Goal: Task Accomplishment & Management: Use online tool/utility

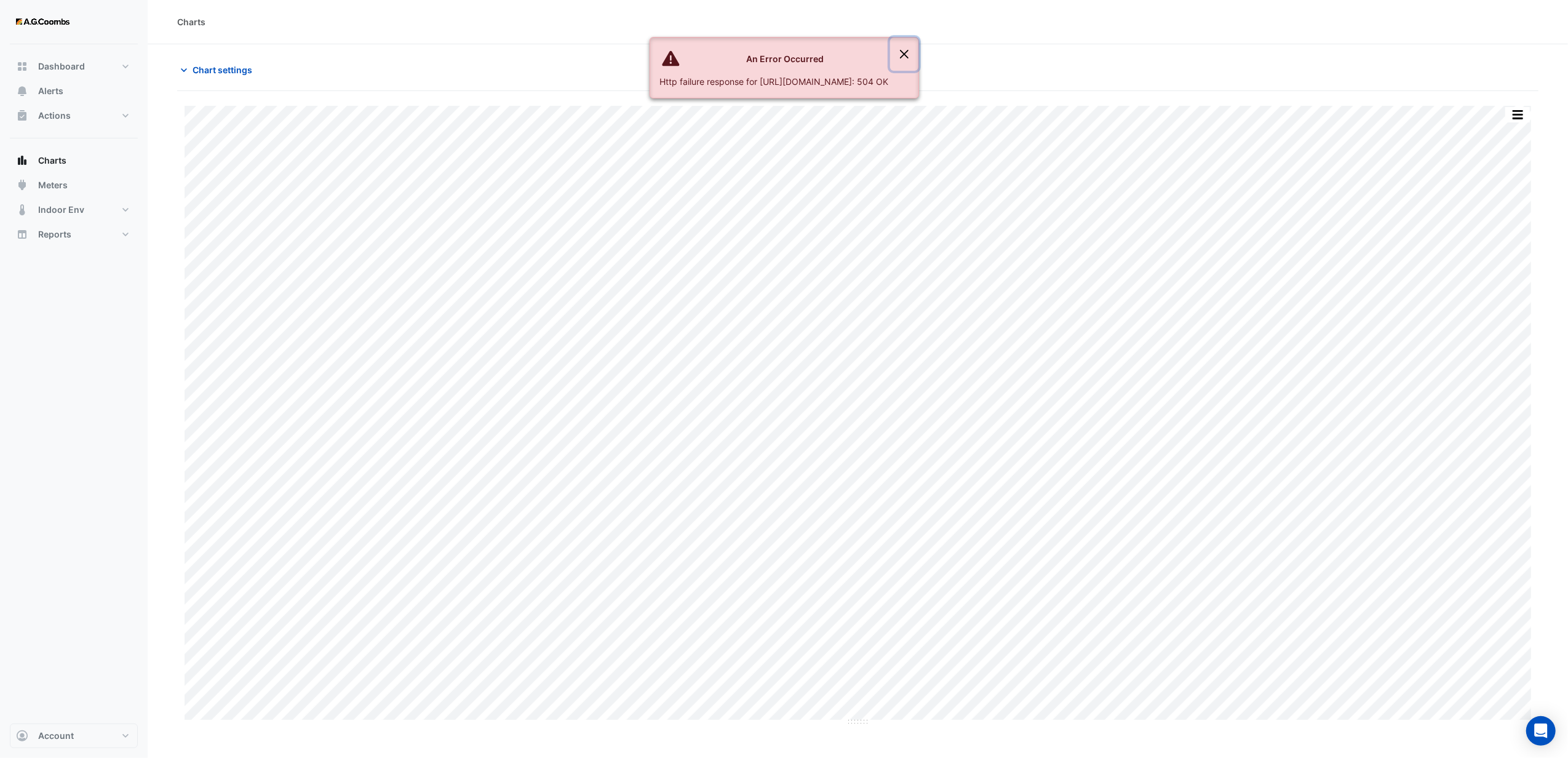
click at [918, 54] on button "Close" at bounding box center [904, 54] width 28 height 33
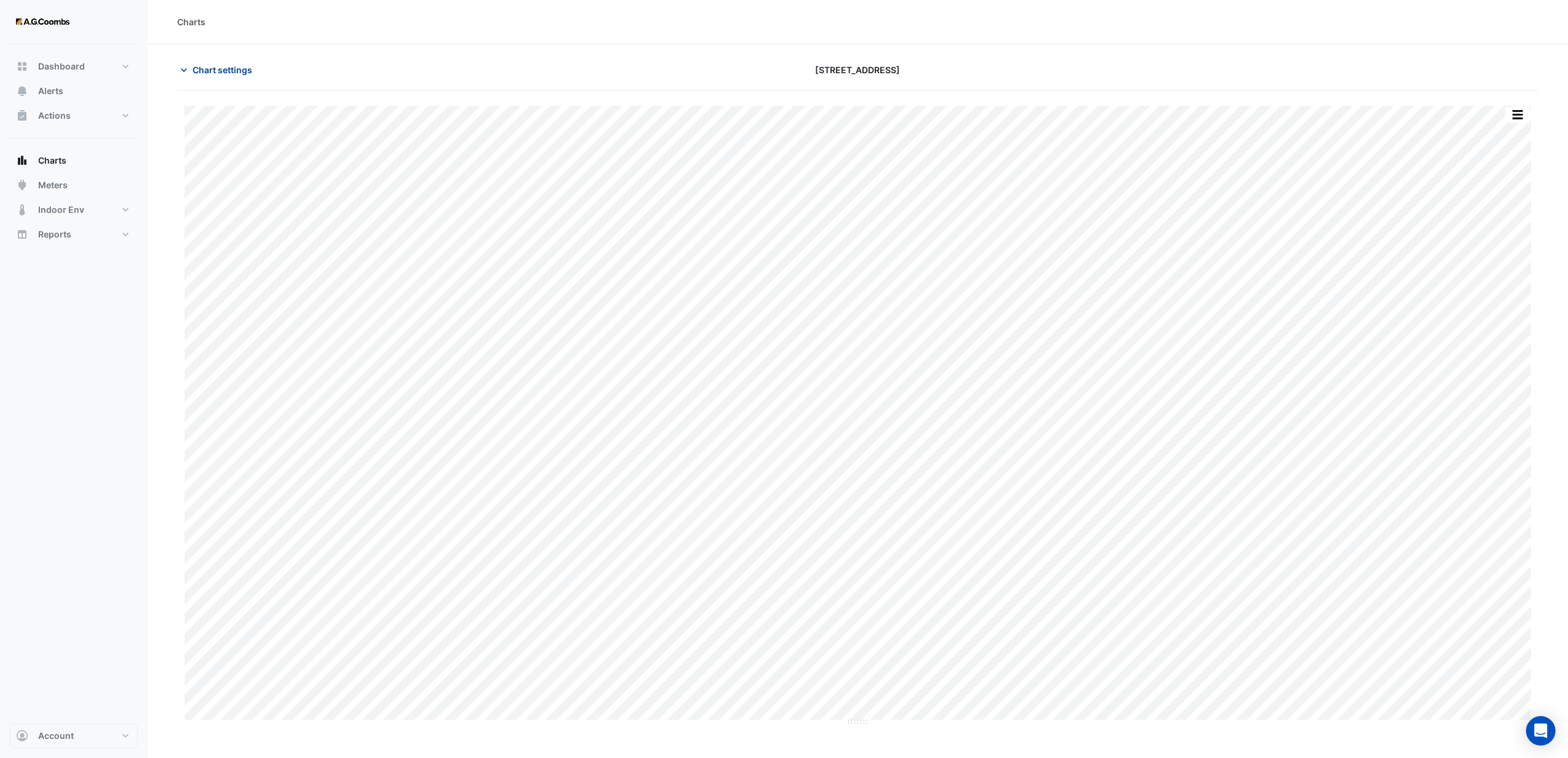
drag, startPoint x: 209, startPoint y: 67, endPoint x: 234, endPoint y: 81, distance: 28.7
click at [209, 66] on span "Chart settings" at bounding box center [222, 70] width 60 height 13
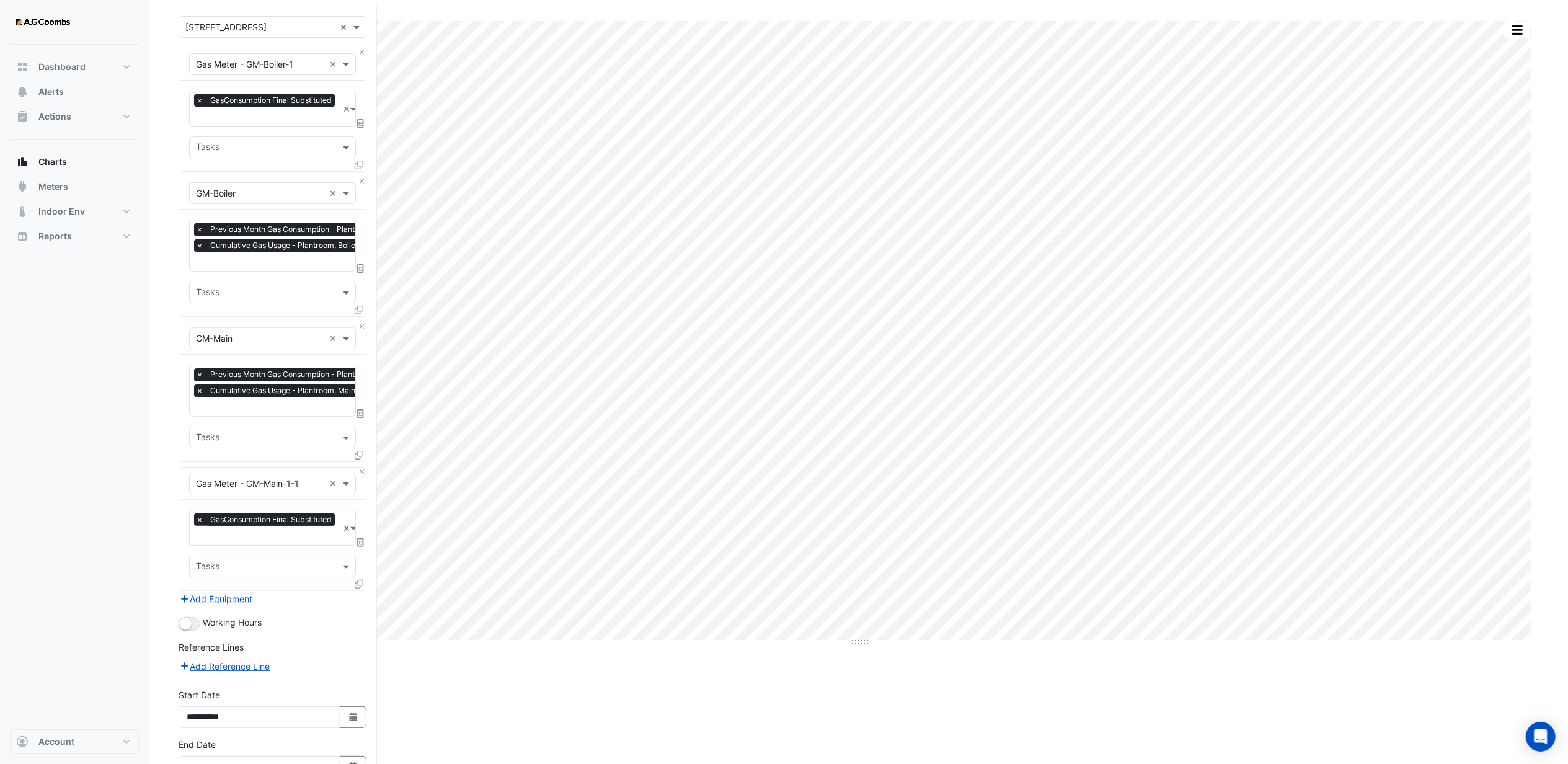
scroll to position [166, 0]
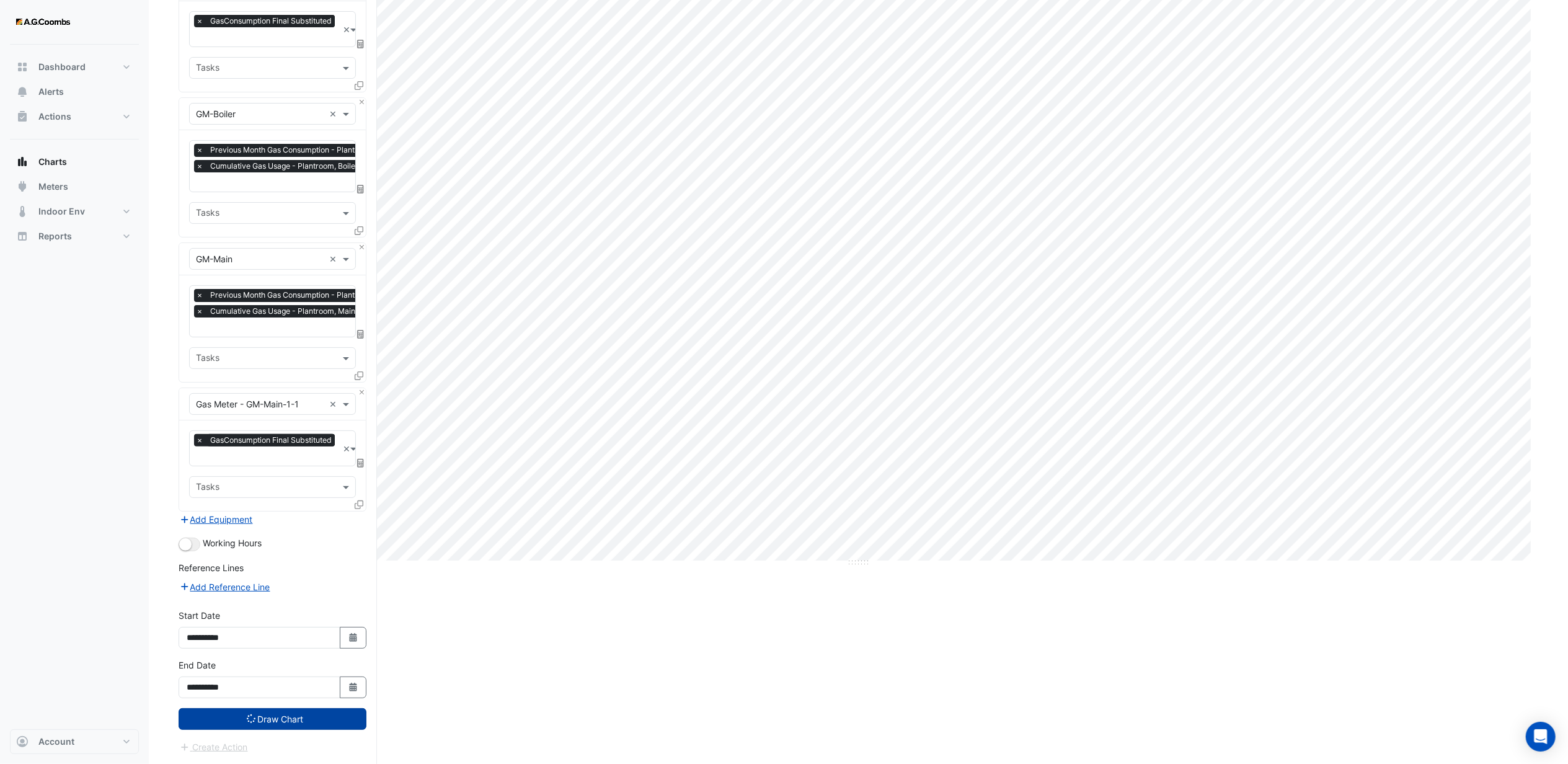
click at [269, 718] on button "Draw Chart" at bounding box center [272, 718] width 187 height 22
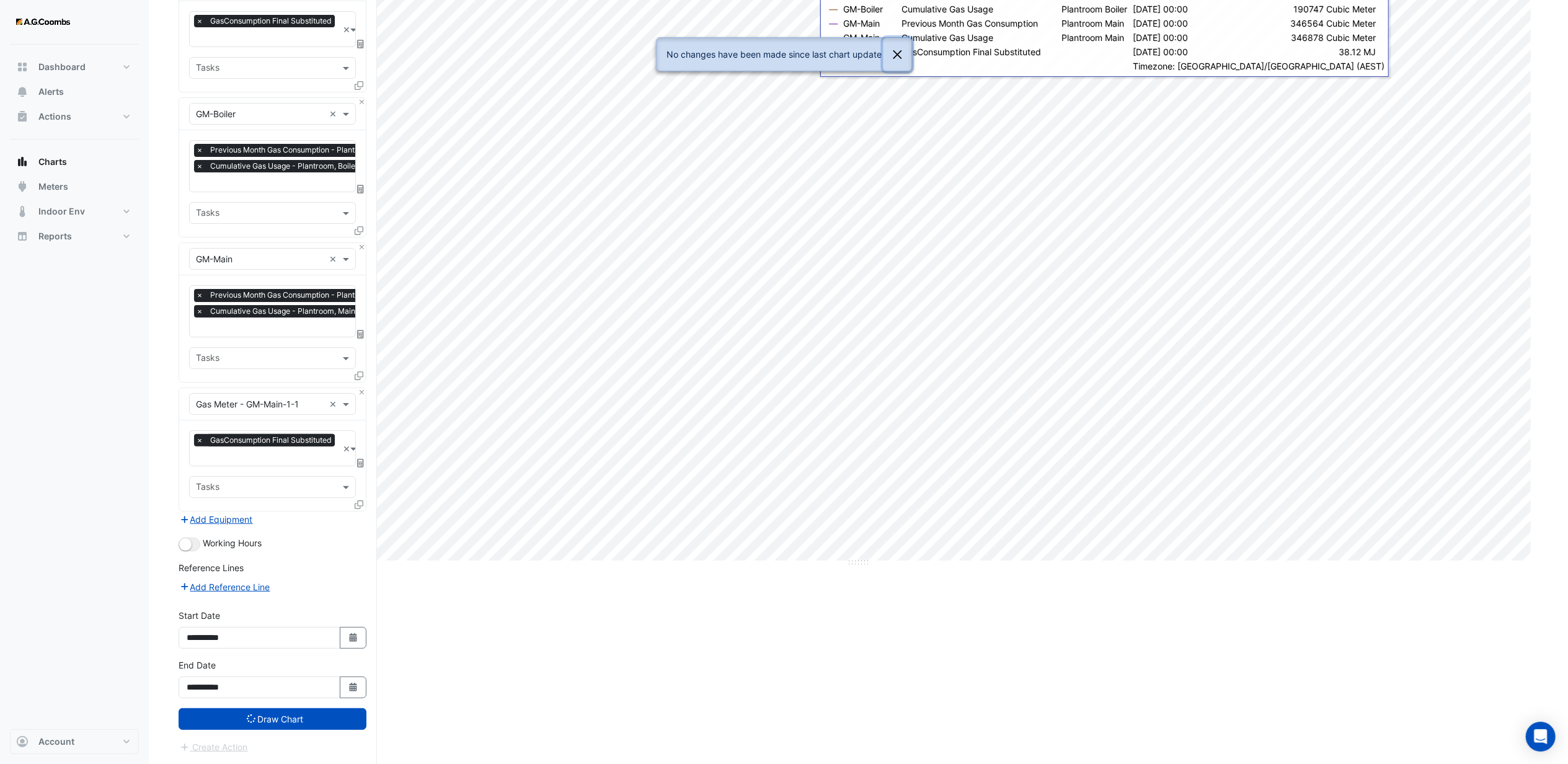
click at [892, 52] on button "Close" at bounding box center [896, 54] width 28 height 33
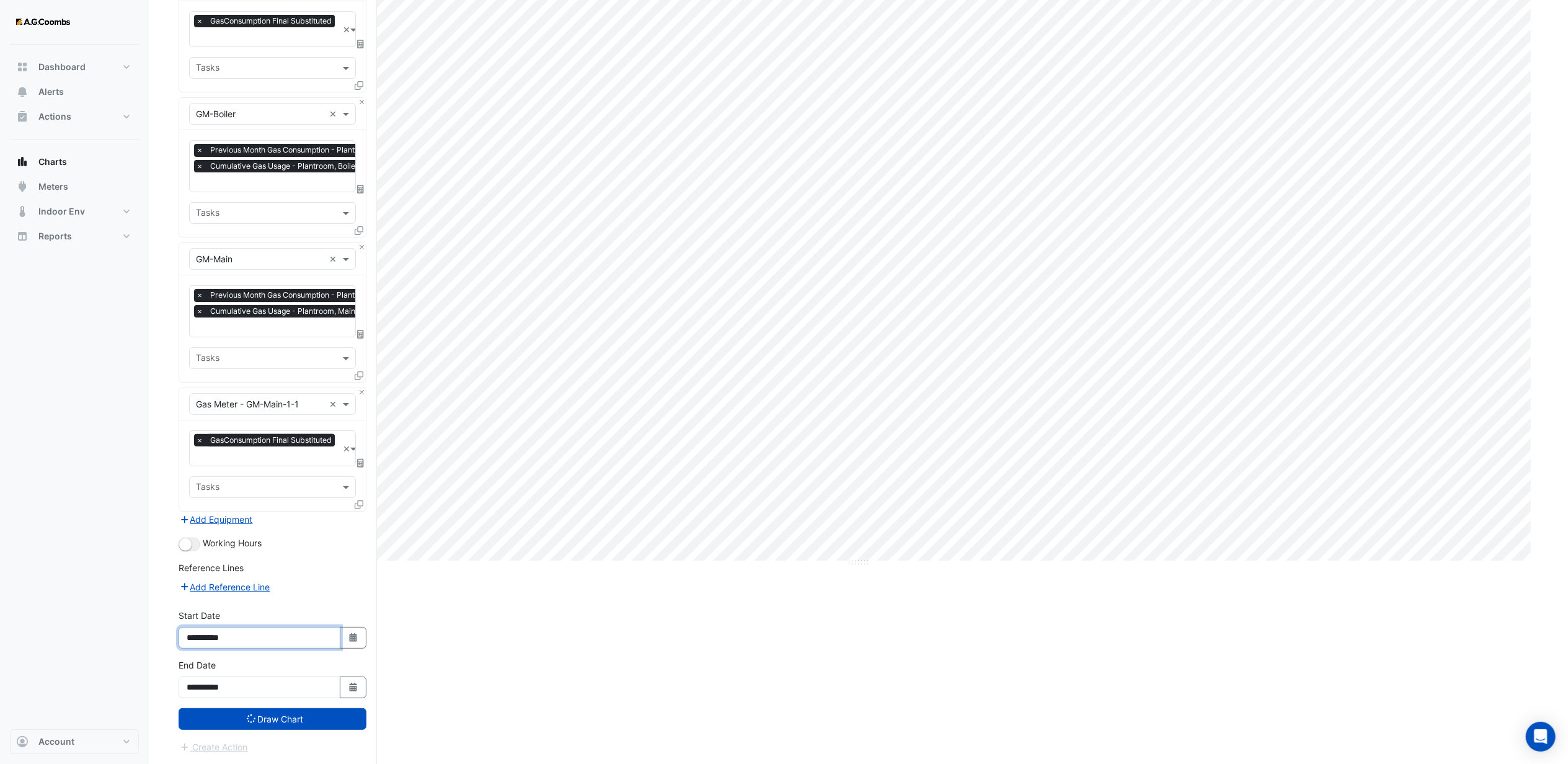
click at [258, 638] on input "**********" at bounding box center [259, 638] width 162 height 22
click at [352, 640] on fa-icon "Select Date" at bounding box center [353, 638] width 11 height 10
select select "*"
select select "****"
click at [235, 565] on div "21" at bounding box center [238, 573] width 20 height 20
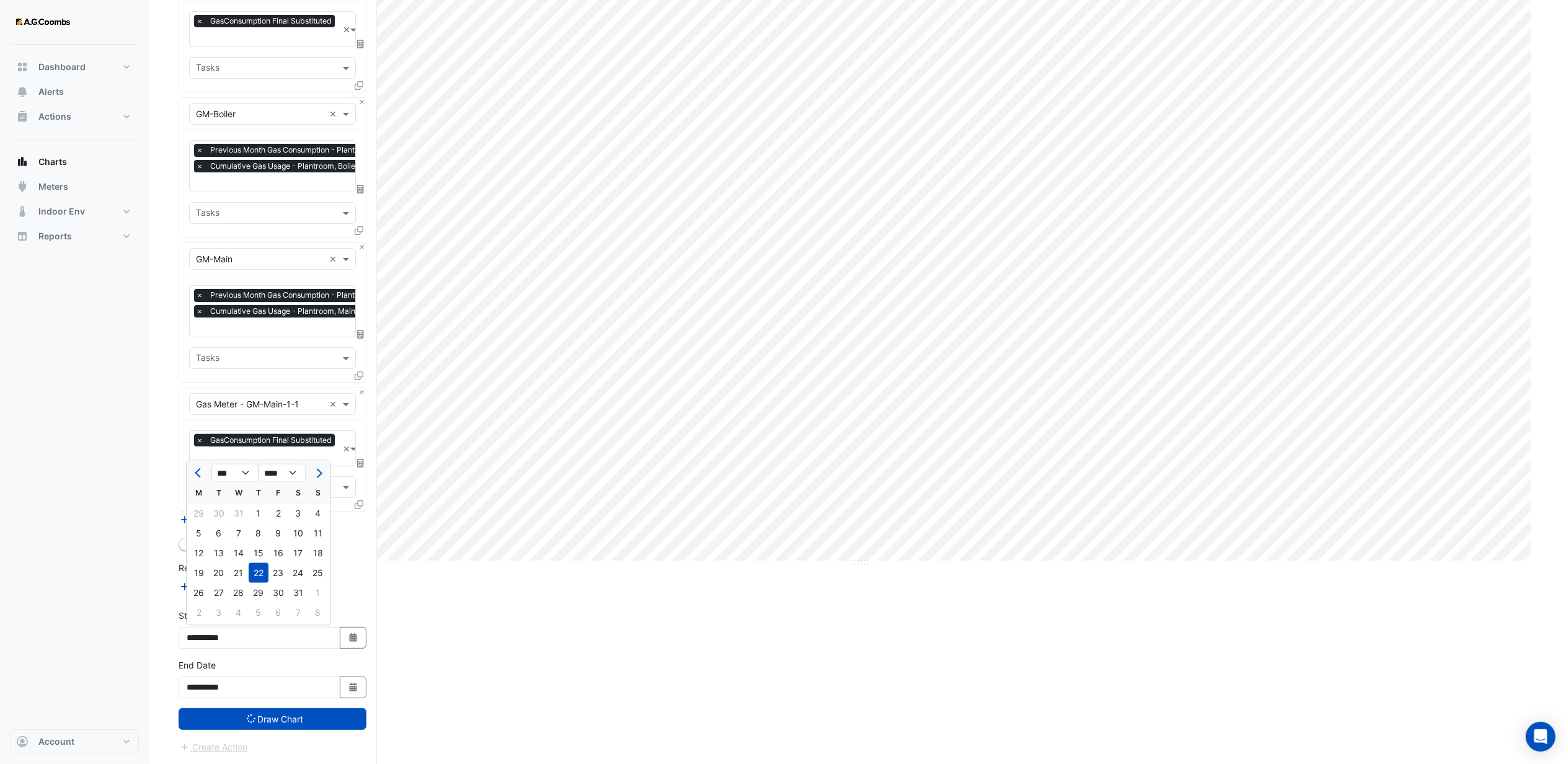
type input "**********"
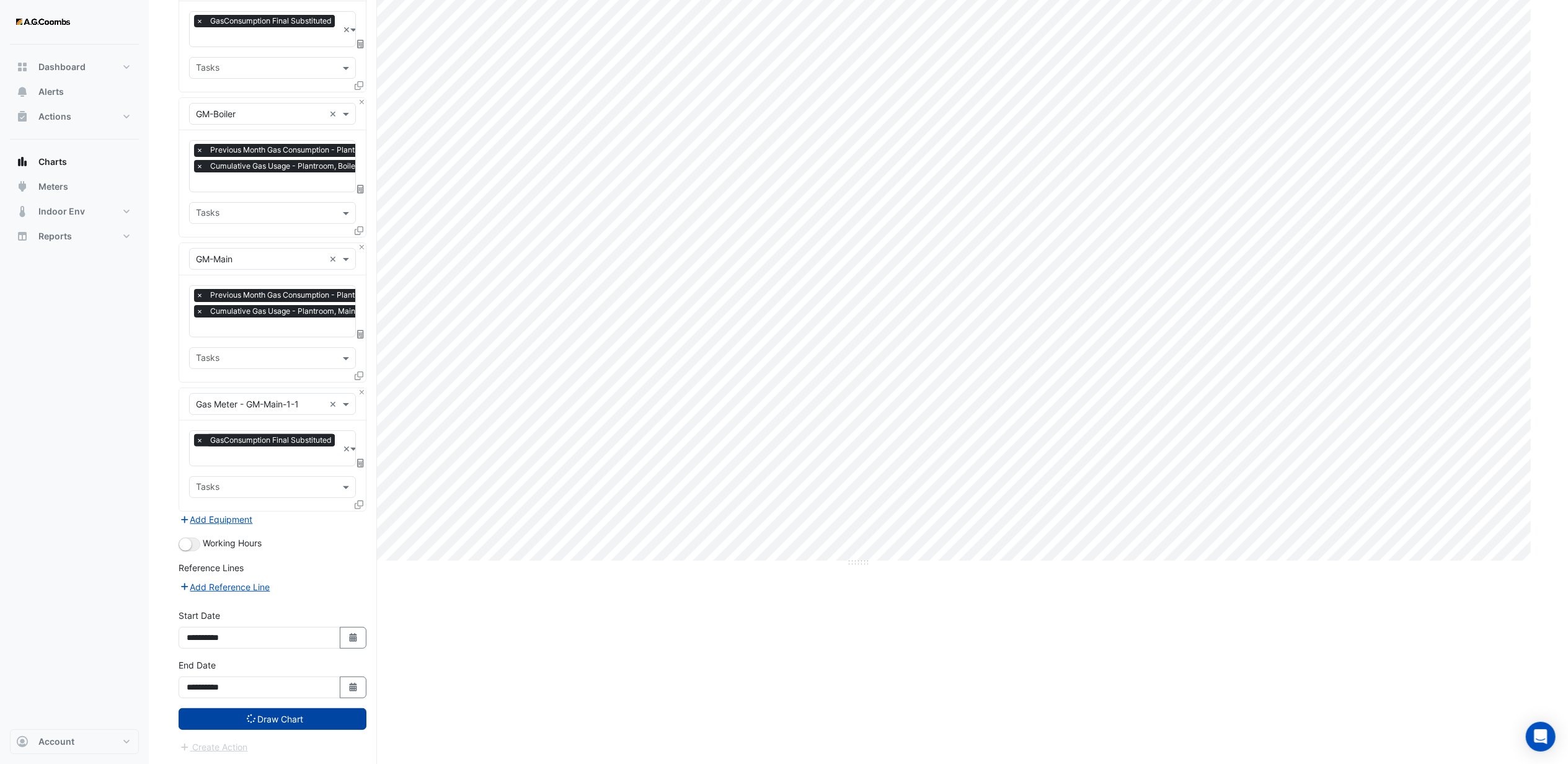
click at [300, 720] on button "Draw Chart" at bounding box center [272, 718] width 187 height 22
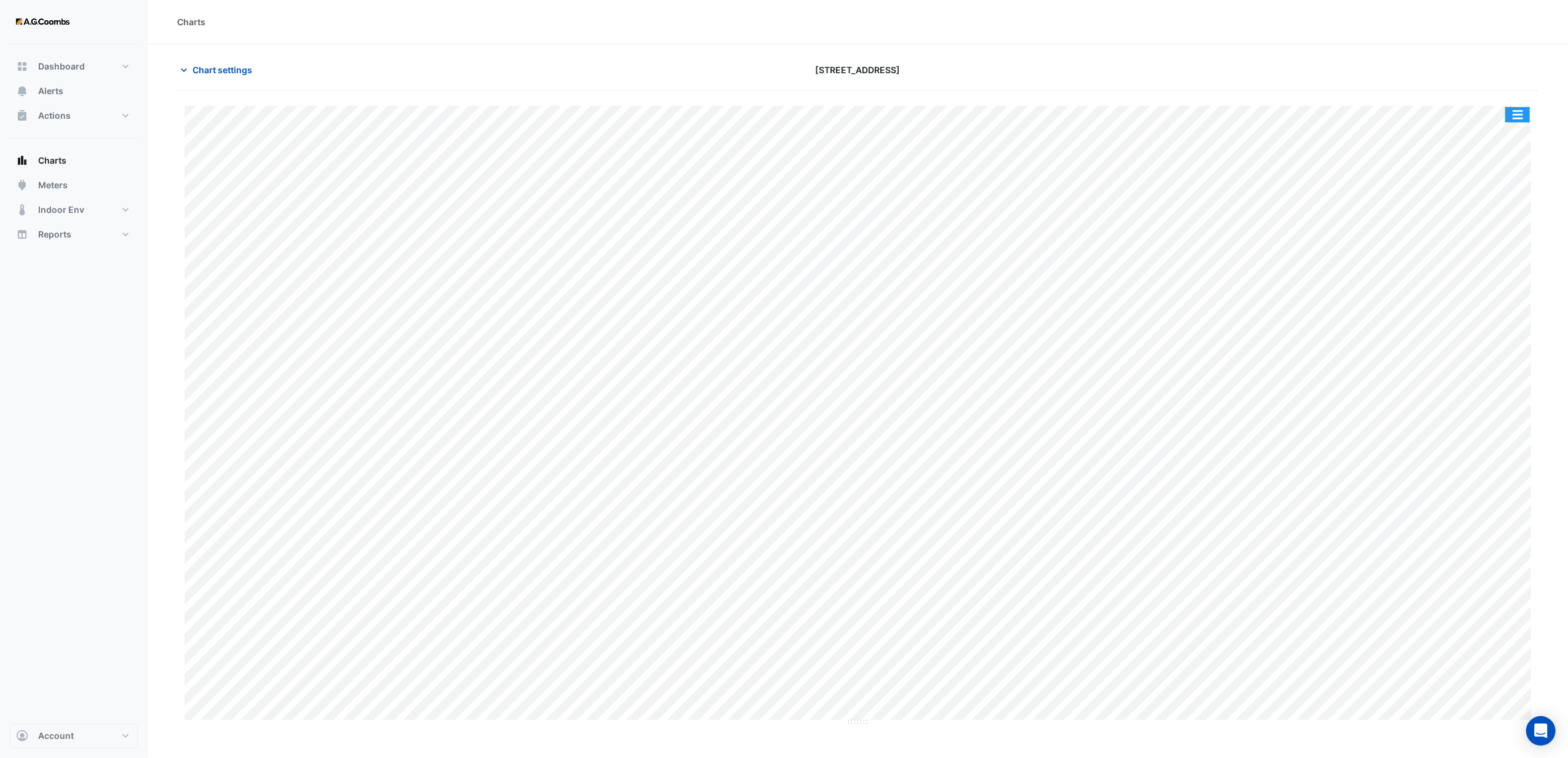
click at [1524, 114] on button "button" at bounding box center [1517, 114] width 25 height 15
click at [1489, 325] on div "Export CSV - Pivot" at bounding box center [1492, 328] width 74 height 30
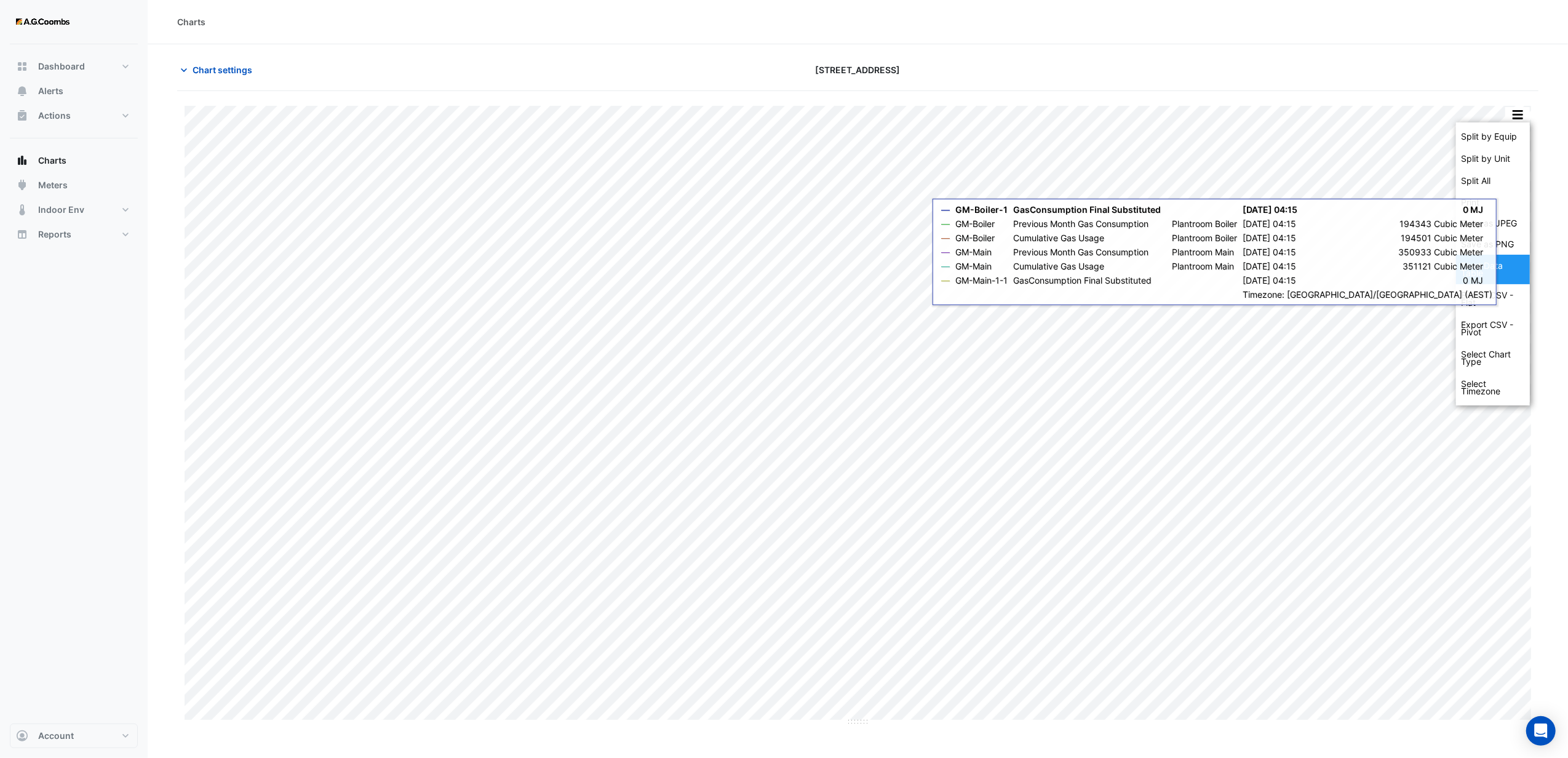
click at [1481, 273] on div "Pivot Data Table" at bounding box center [1492, 269] width 74 height 30
click at [1482, 265] on div "Pivot Data Table" at bounding box center [1492, 269] width 74 height 30
click at [1479, 328] on div "Export CSV - Pivot" at bounding box center [1492, 328] width 74 height 30
drag, startPoint x: 1476, startPoint y: 333, endPoint x: 1463, endPoint y: 295, distance: 40.2
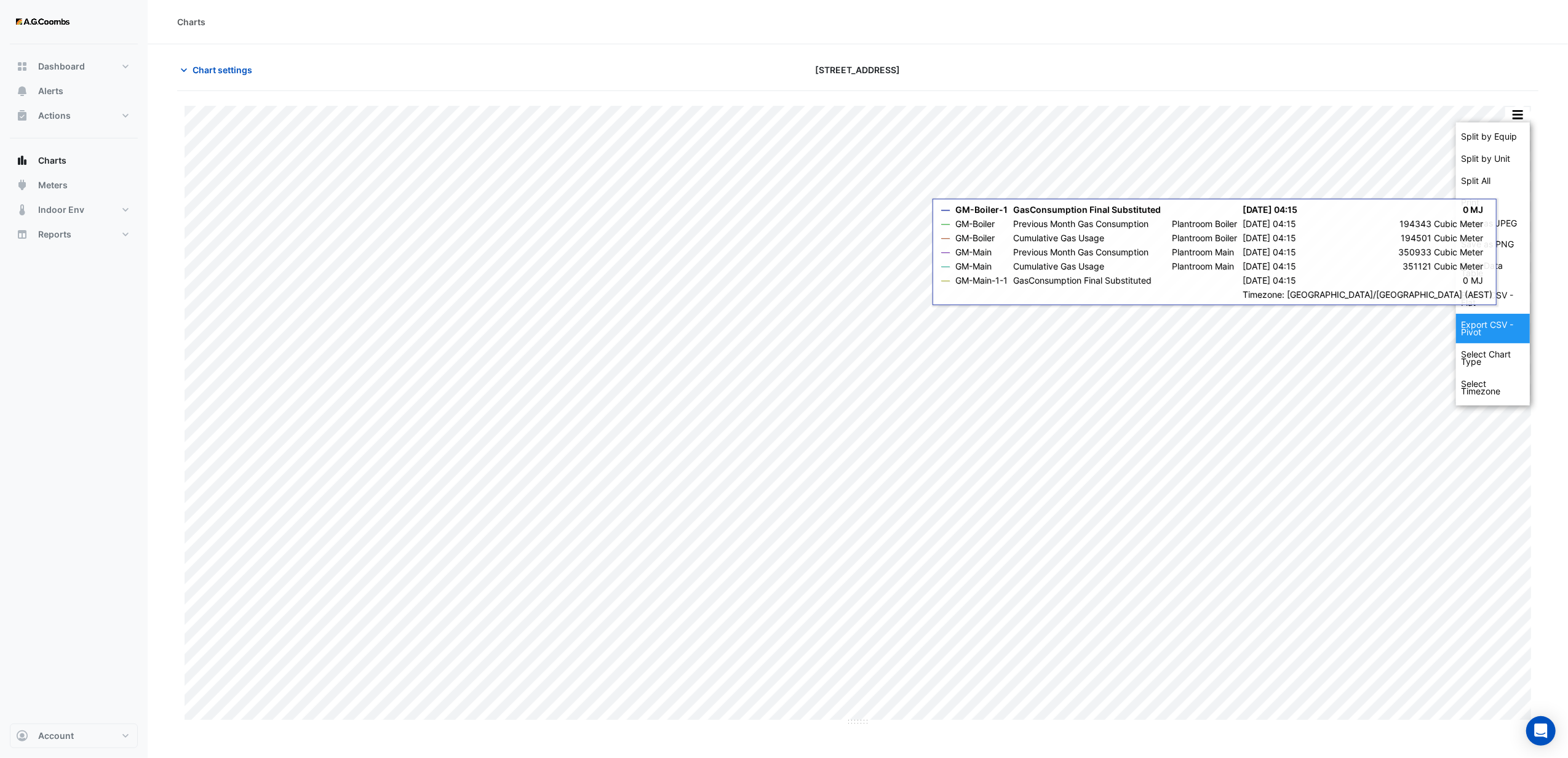
click at [1476, 331] on div "Export CSV - Pivot" at bounding box center [1492, 328] width 74 height 30
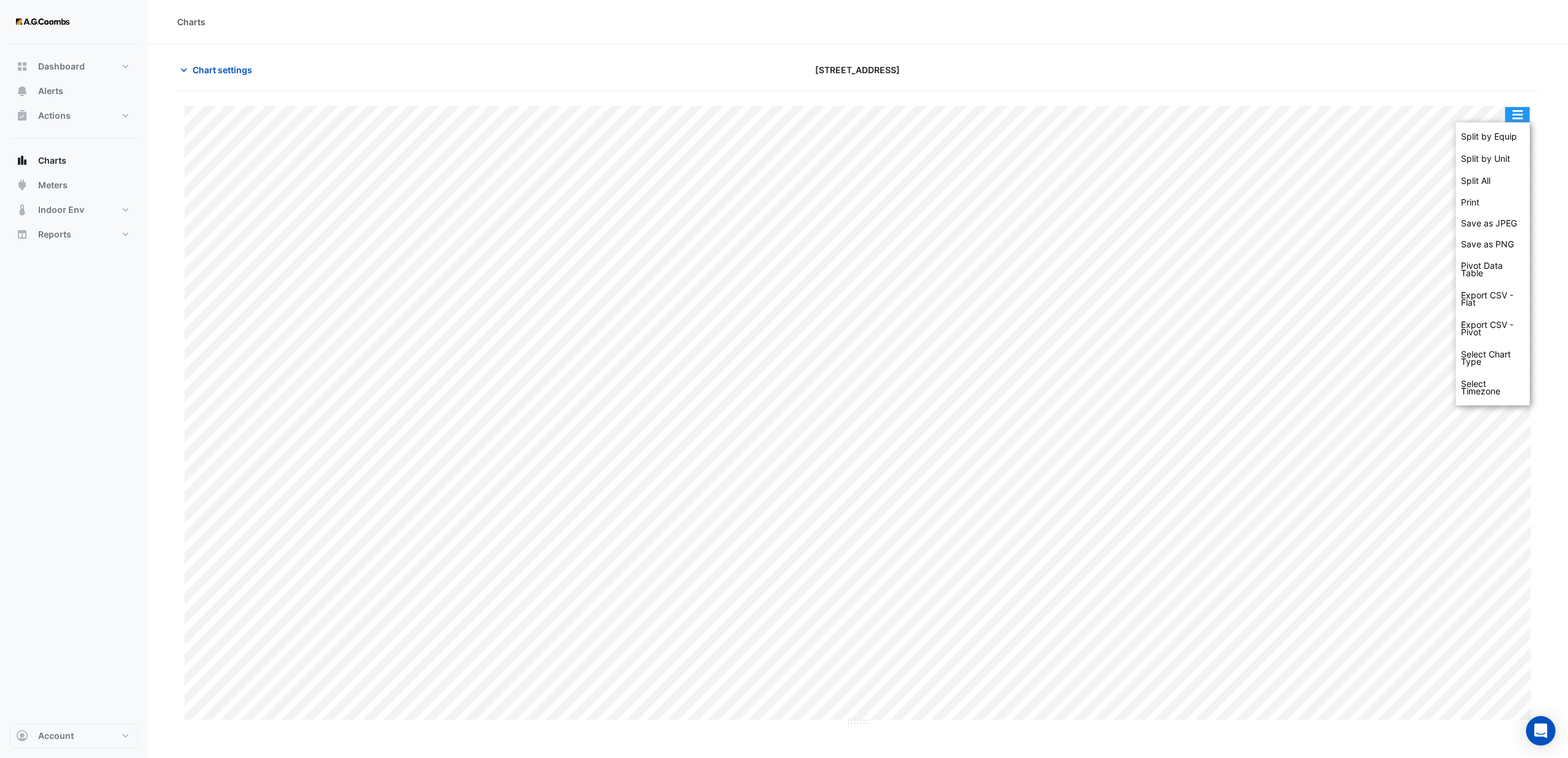
click at [1509, 109] on button "button" at bounding box center [1517, 114] width 25 height 15
click at [1513, 116] on button "button" at bounding box center [1517, 114] width 25 height 15
click at [1477, 380] on div "Select Timezone" at bounding box center [1492, 387] width 74 height 30
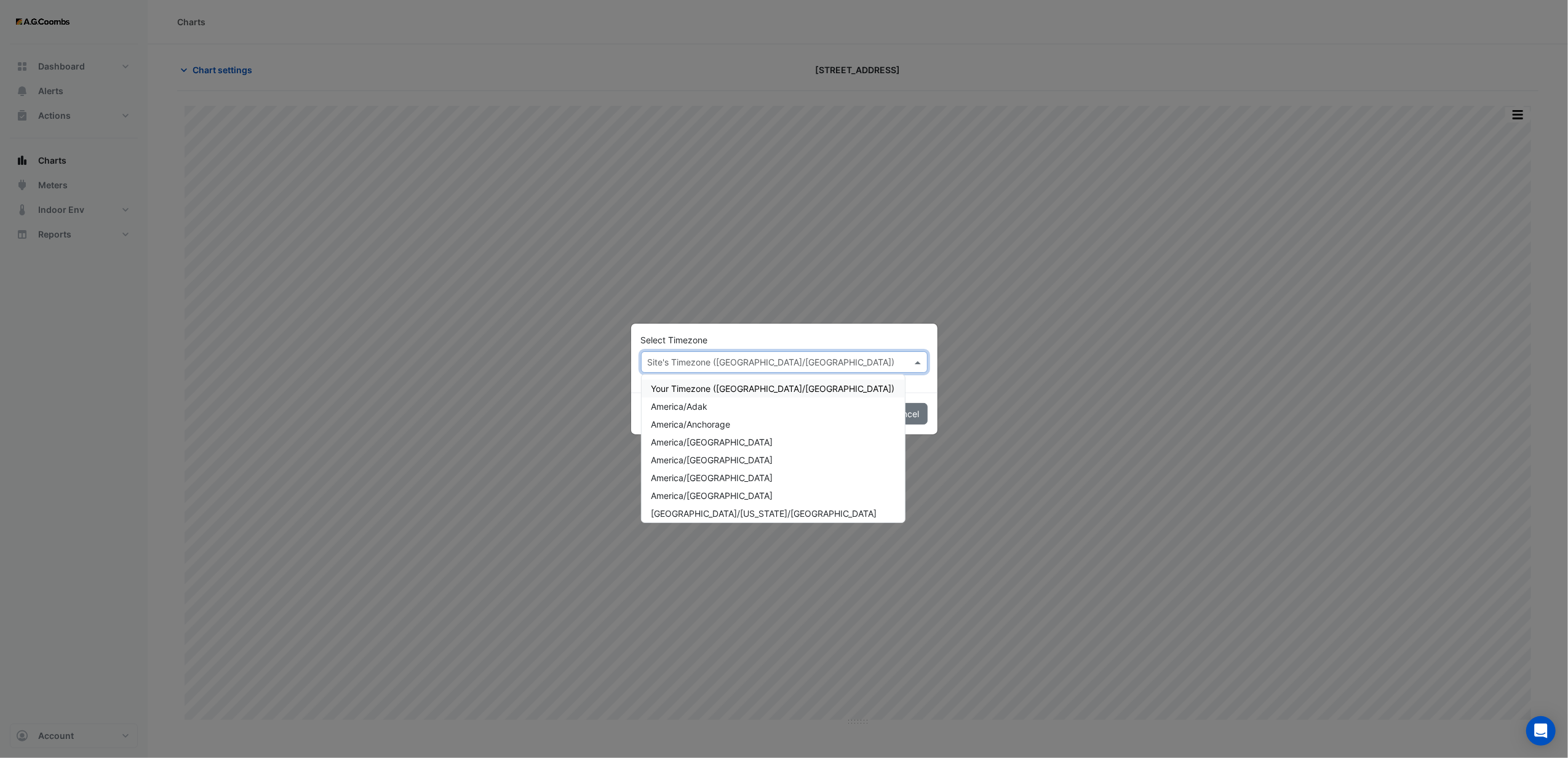
click at [919, 359] on span at bounding box center [919, 362] width 15 height 13
click at [702, 470] on span "[GEOGRAPHIC_DATA]/[GEOGRAPHIC_DATA]" at bounding box center [739, 466] width 175 height 10
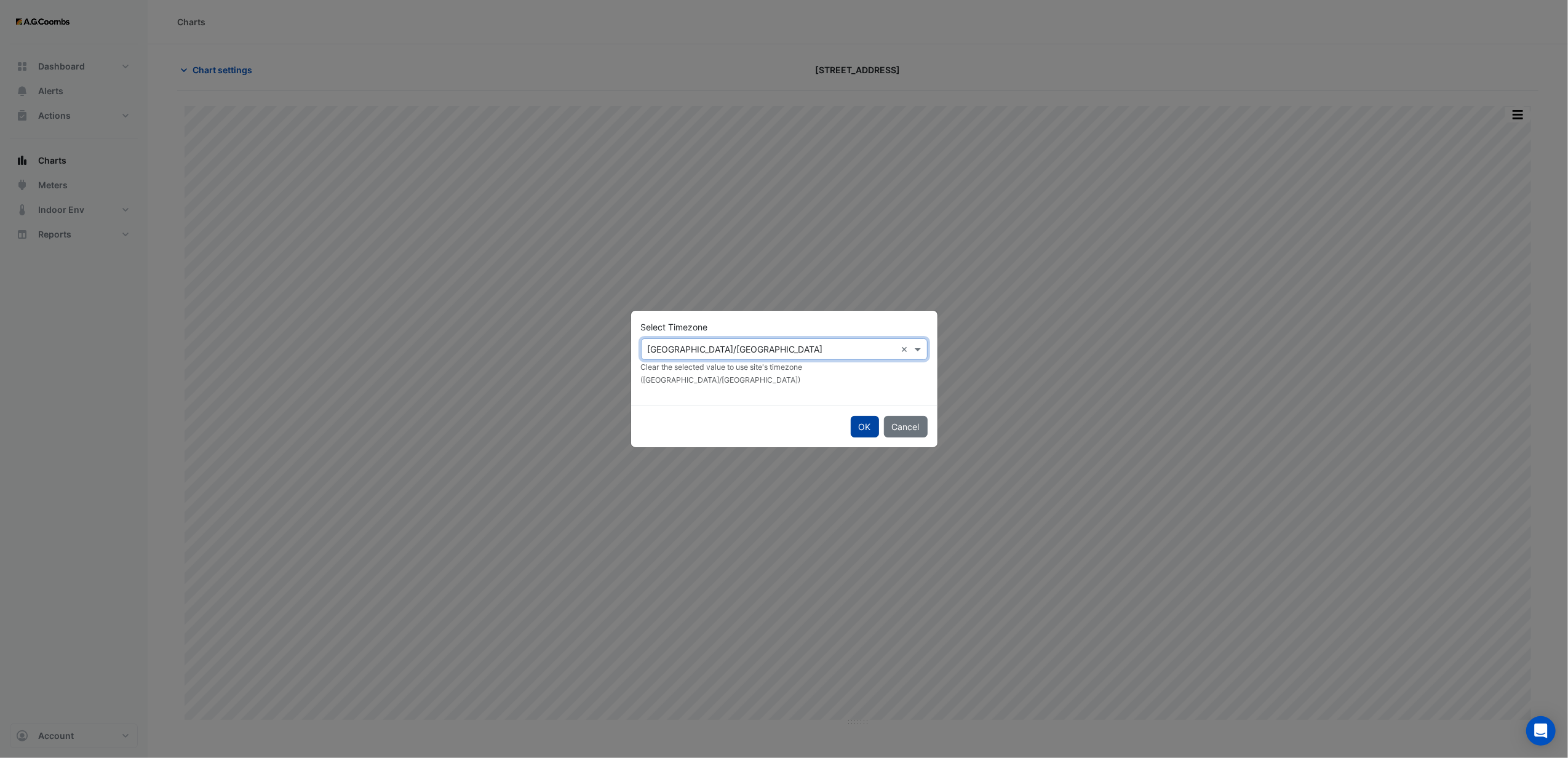
click at [854, 416] on button "OK" at bounding box center [865, 426] width 28 height 21
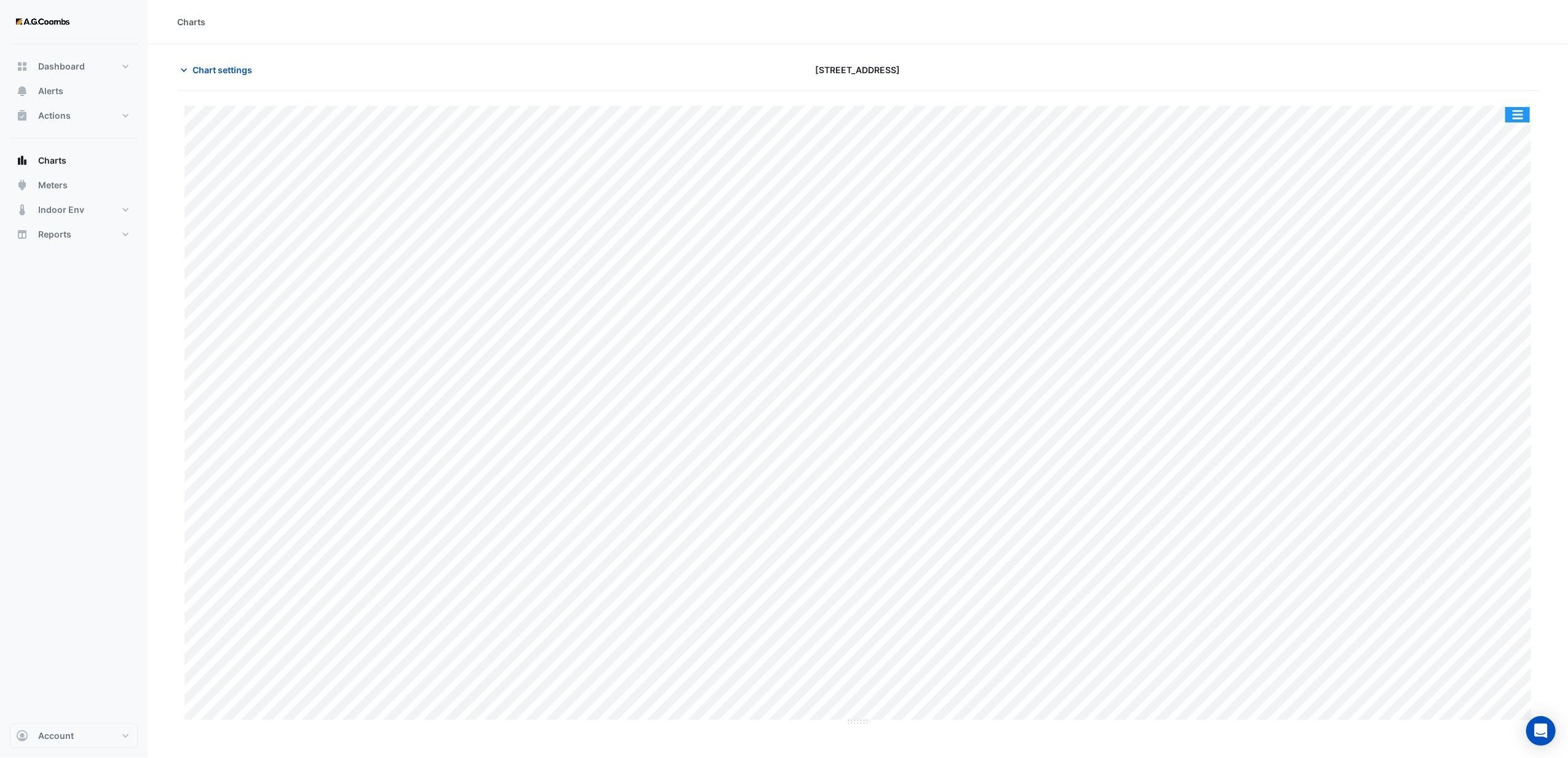
click at [1509, 117] on button "button" at bounding box center [1517, 114] width 25 height 15
click at [1481, 325] on div "Export CSV - Pivot" at bounding box center [1492, 328] width 74 height 30
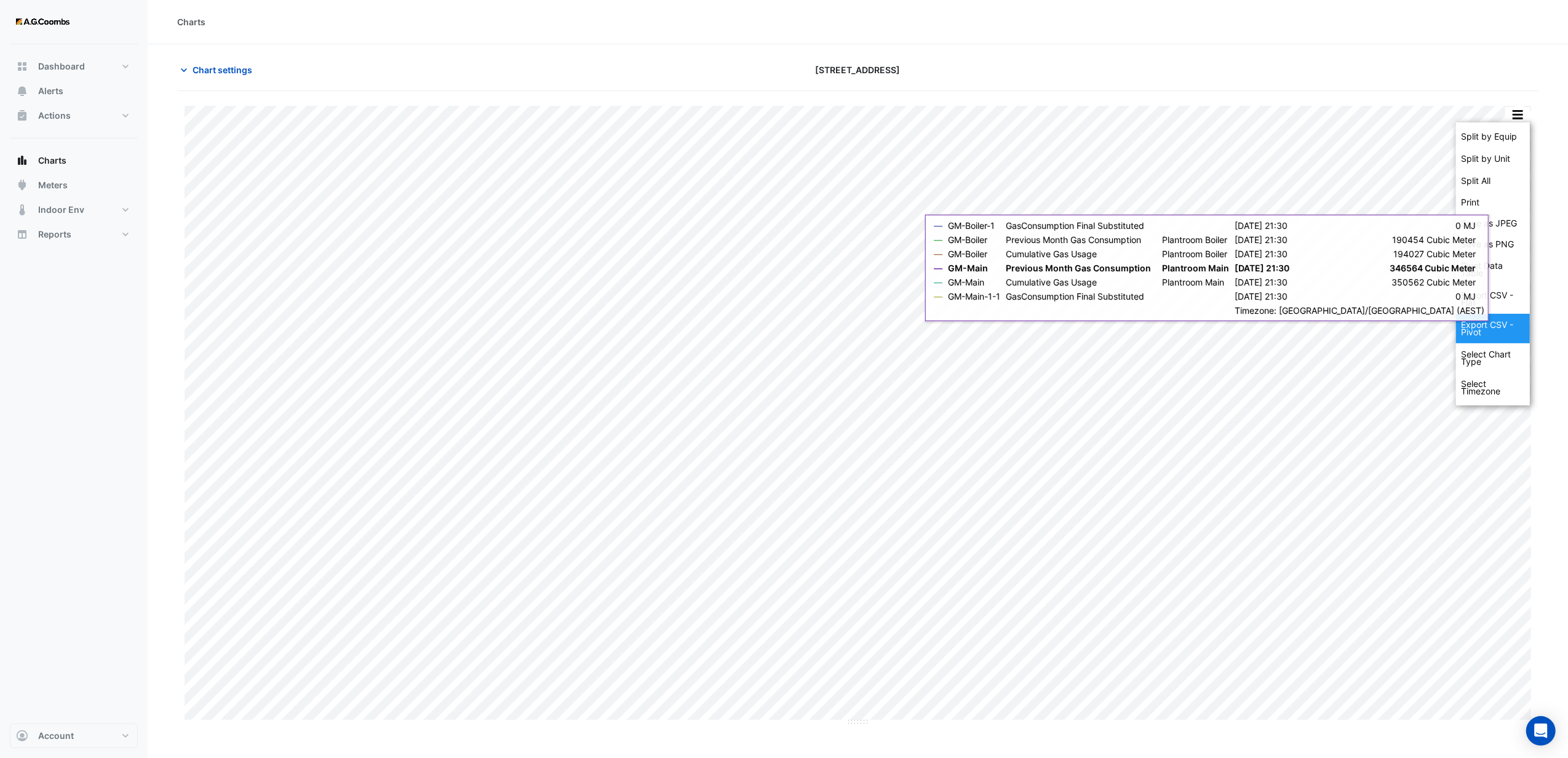
drag, startPoint x: 1482, startPoint y: 326, endPoint x: 1480, endPoint y: 294, distance: 32.1
click at [1482, 325] on div "Export CSV - Pivot" at bounding box center [1492, 328] width 74 height 30
click at [1480, 299] on div "Export CSV - Flat" at bounding box center [1492, 298] width 74 height 30
